Goal: Task Accomplishment & Management: Complete application form

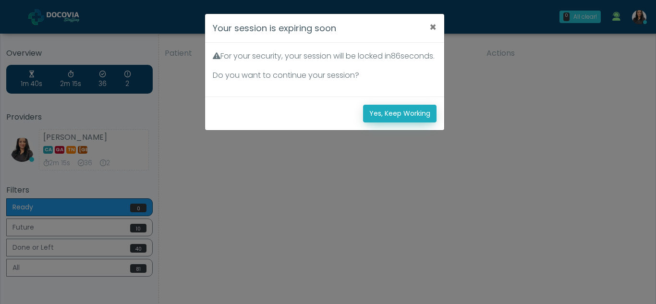
click at [387, 122] on button "Yes, Keep Working" at bounding box center [399, 114] width 73 height 18
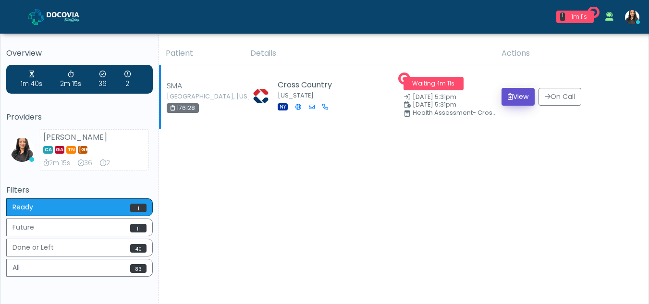
click at [511, 94] on button "View" at bounding box center [517, 97] width 33 height 18
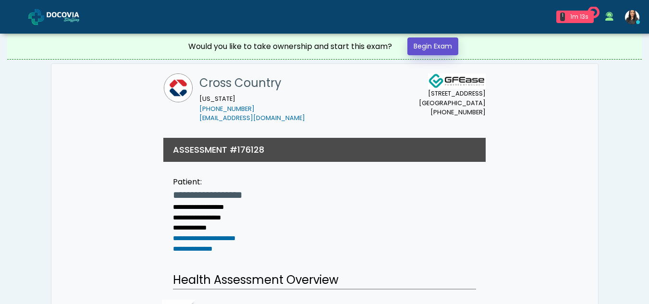
click at [433, 48] on link "Begin Exam" at bounding box center [432, 46] width 51 height 18
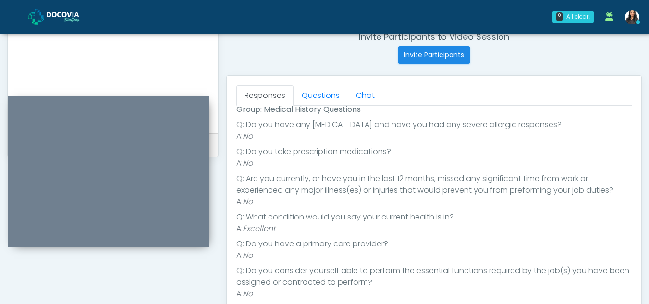
scroll to position [357, 0]
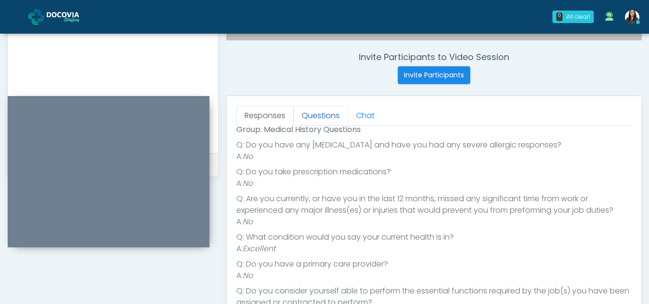
click at [319, 116] on link "Questions" at bounding box center [320, 116] width 54 height 20
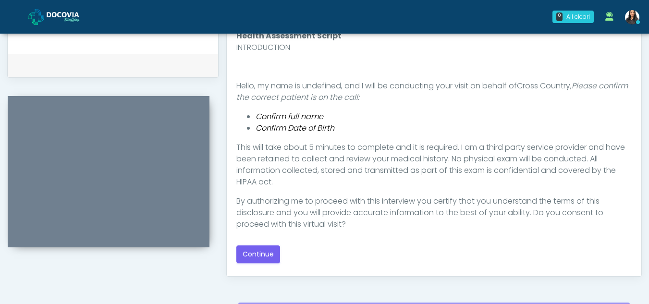
scroll to position [460, 0]
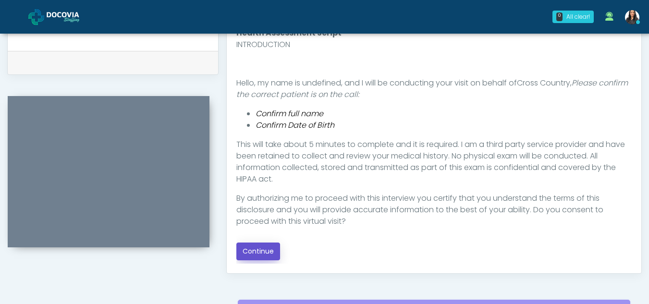
click at [263, 251] on button "Continue" at bounding box center [258, 252] width 44 height 18
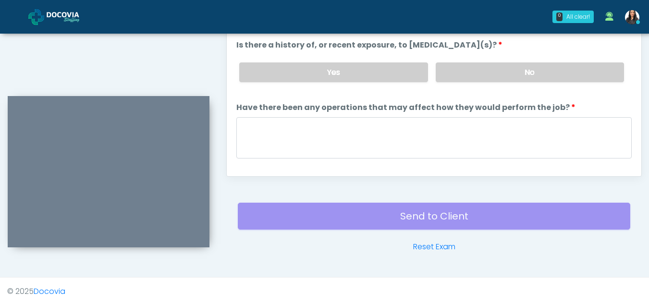
scroll to position [444, 0]
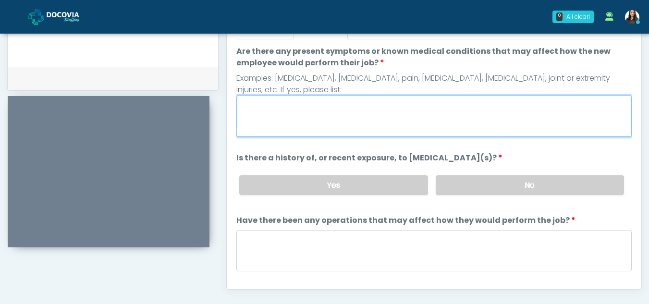
click at [300, 127] on textarea "Are there any present symptoms or known medical conditions that may affect how …" at bounding box center [433, 116] width 395 height 41
type textarea "**"
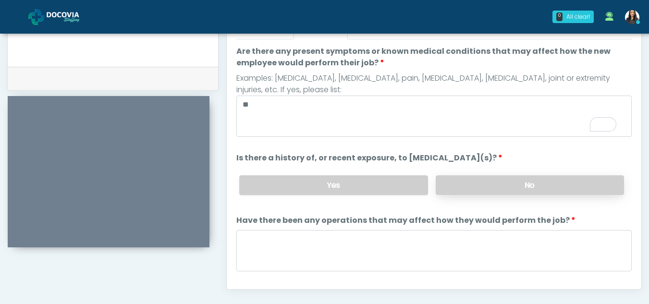
click at [499, 181] on label "No" at bounding box center [530, 185] width 188 height 20
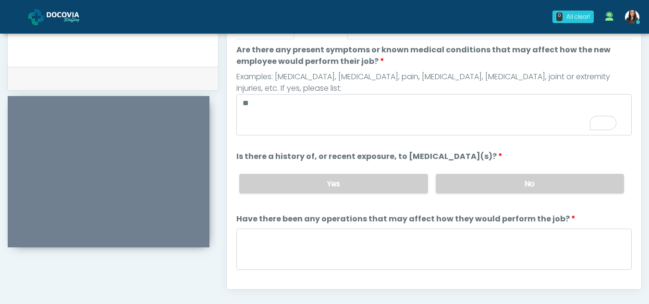
scroll to position [78, 0]
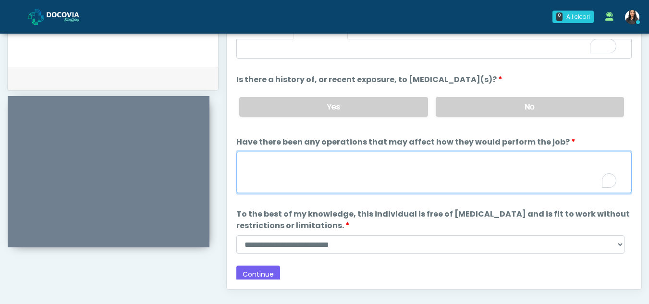
click at [306, 184] on textarea "Have there been any operations that may affect how they would perform the job?" at bounding box center [433, 172] width 395 height 41
type textarea "**"
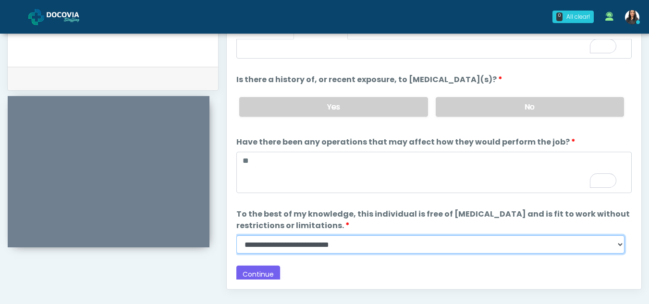
click at [614, 242] on select "**********" at bounding box center [430, 244] width 388 height 18
select select "******"
click at [236, 235] on select "**********" at bounding box center [430, 244] width 388 height 18
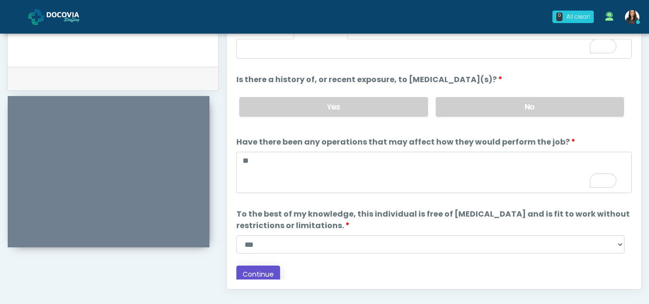
click at [252, 274] on button "Continue" at bounding box center [258, 275] width 44 height 18
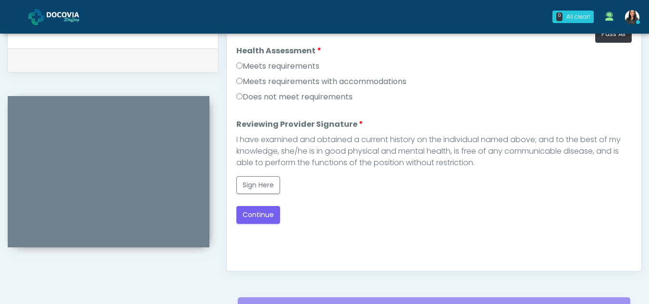
scroll to position [424, 0]
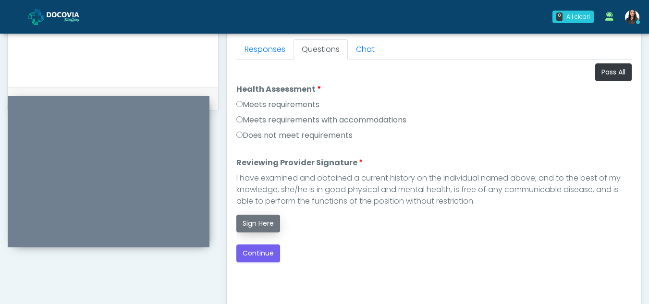
click at [264, 221] on button "Sign Here" at bounding box center [258, 224] width 44 height 18
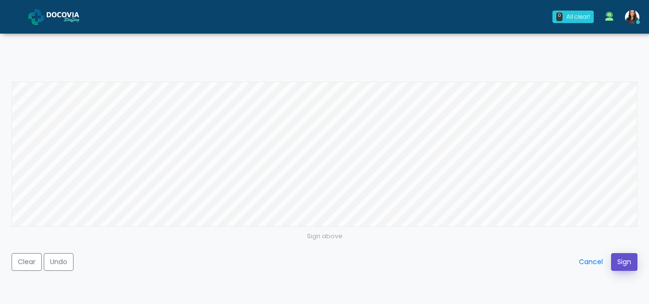
click at [626, 262] on button "Sign" at bounding box center [624, 262] width 26 height 18
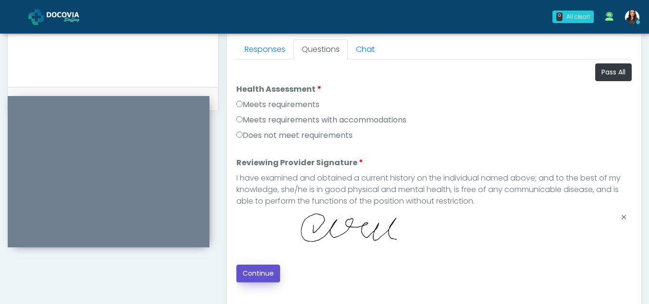
click at [253, 268] on button "Continue" at bounding box center [258, 274] width 44 height 18
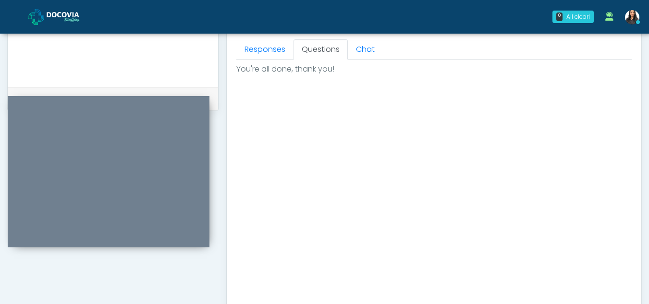
scroll to position [576, 0]
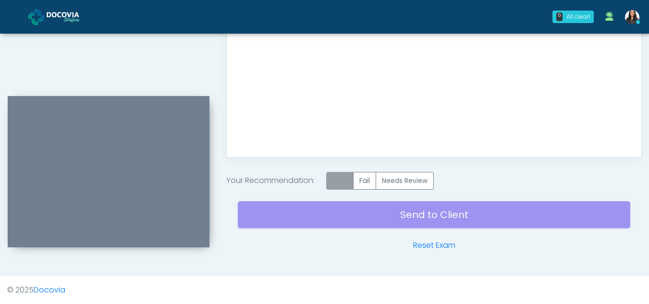
click at [334, 179] on label "Pass" at bounding box center [339, 181] width 27 height 18
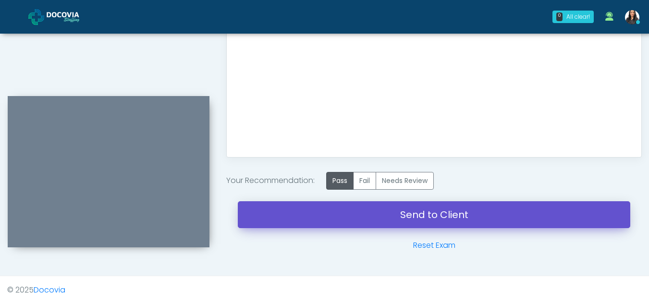
click at [399, 208] on link "Send to Client" at bounding box center [434, 214] width 392 height 27
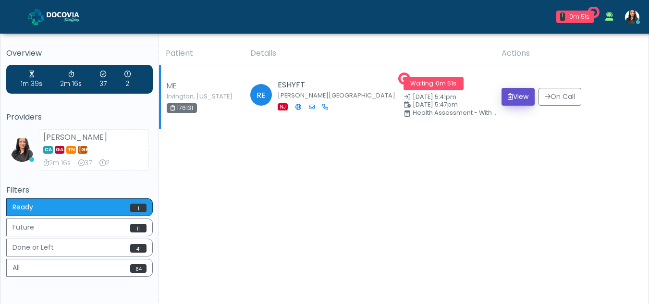
click at [513, 95] on button "View" at bounding box center [517, 97] width 33 height 18
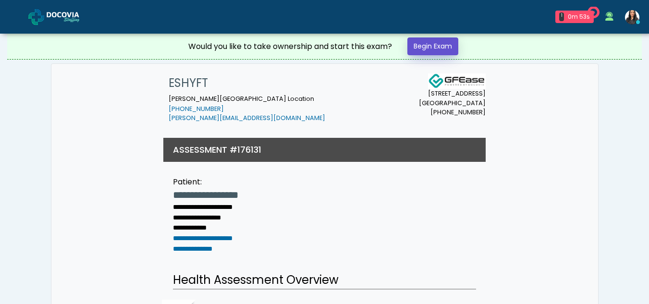
click at [426, 42] on link "Begin Exam" at bounding box center [432, 46] width 51 height 18
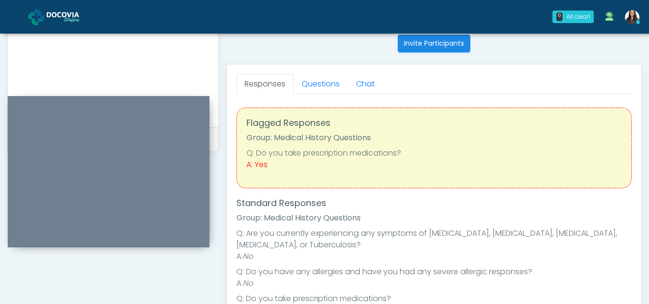
scroll to position [373, 0]
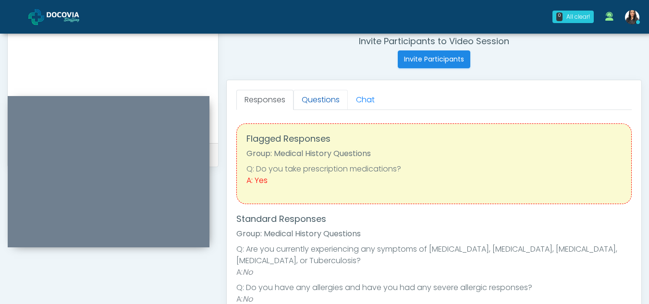
click at [328, 94] on link "Questions" at bounding box center [320, 100] width 54 height 20
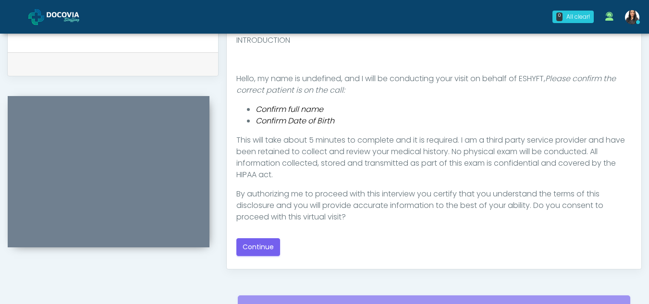
scroll to position [558, 0]
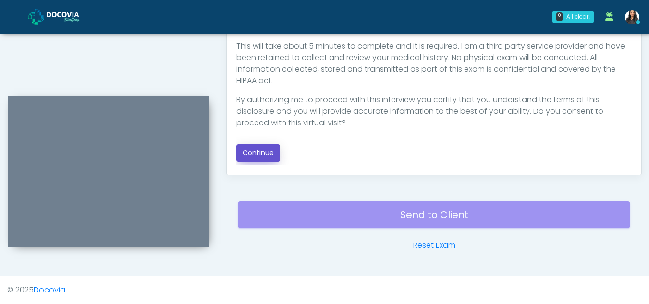
click at [257, 155] on button "Continue" at bounding box center [258, 153] width 44 height 18
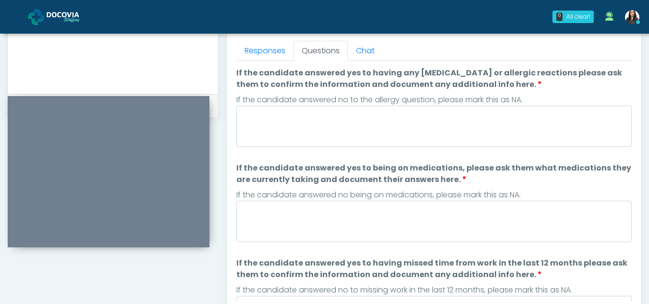
scroll to position [419, 0]
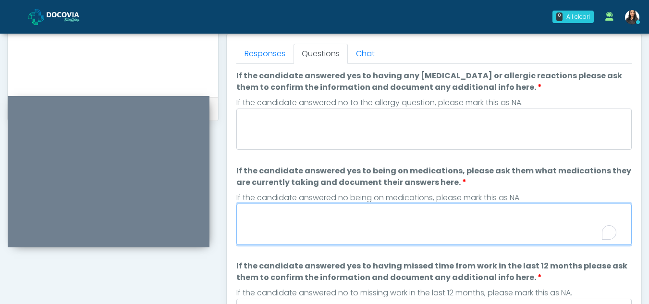
click at [302, 242] on textarea "If the candidate answered yes to being on medications, please ask them what med…" at bounding box center [433, 224] width 395 height 41
type textarea "********"
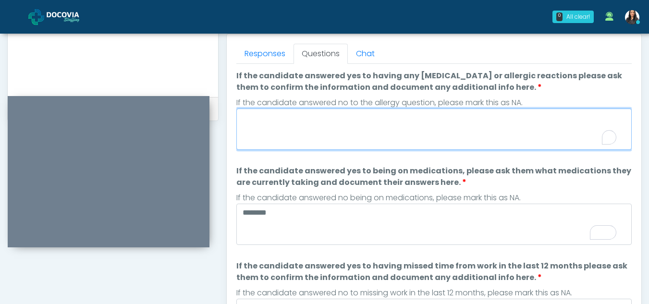
click at [277, 123] on textarea "If the candidate answered yes to having any [MEDICAL_DATA] or allergic reaction…" at bounding box center [433, 129] width 395 height 41
type textarea "**"
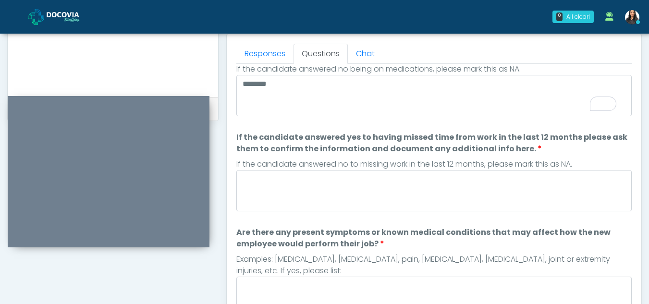
scroll to position [148, 0]
